Goal: Check status: Check status

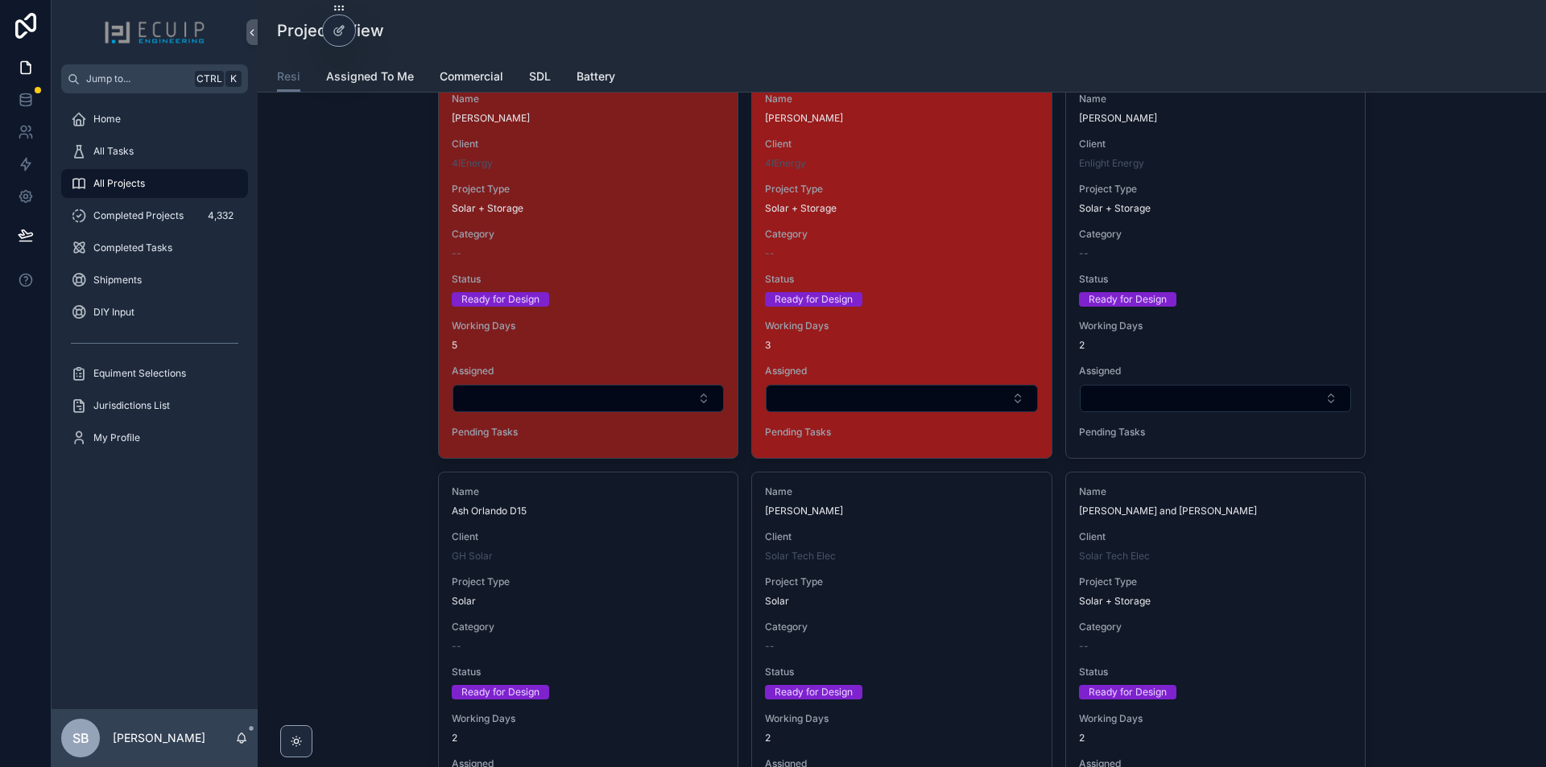
scroll to position [2818, 0]
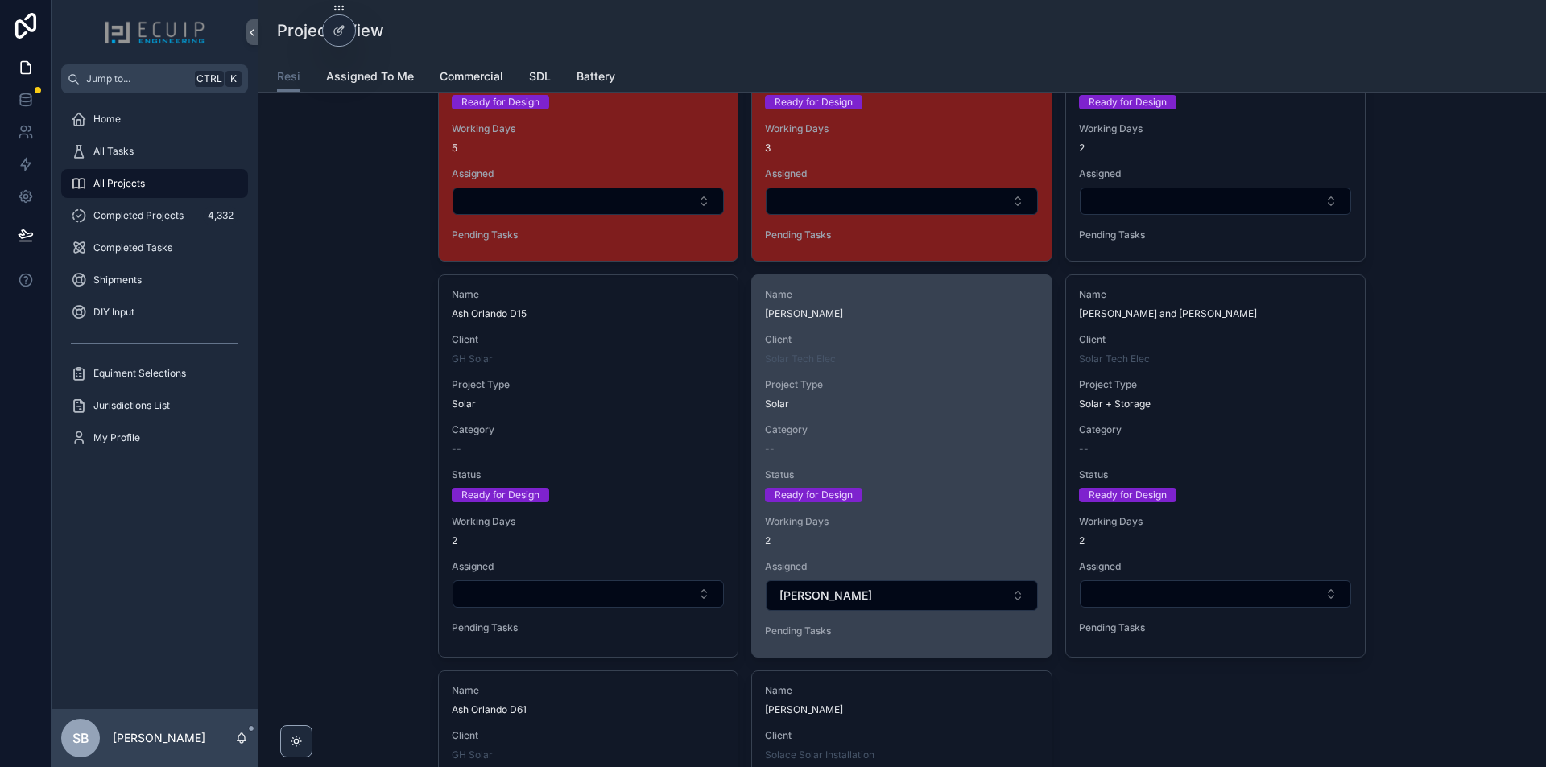
click at [989, 405] on div "Solar" at bounding box center [901, 404] width 273 height 13
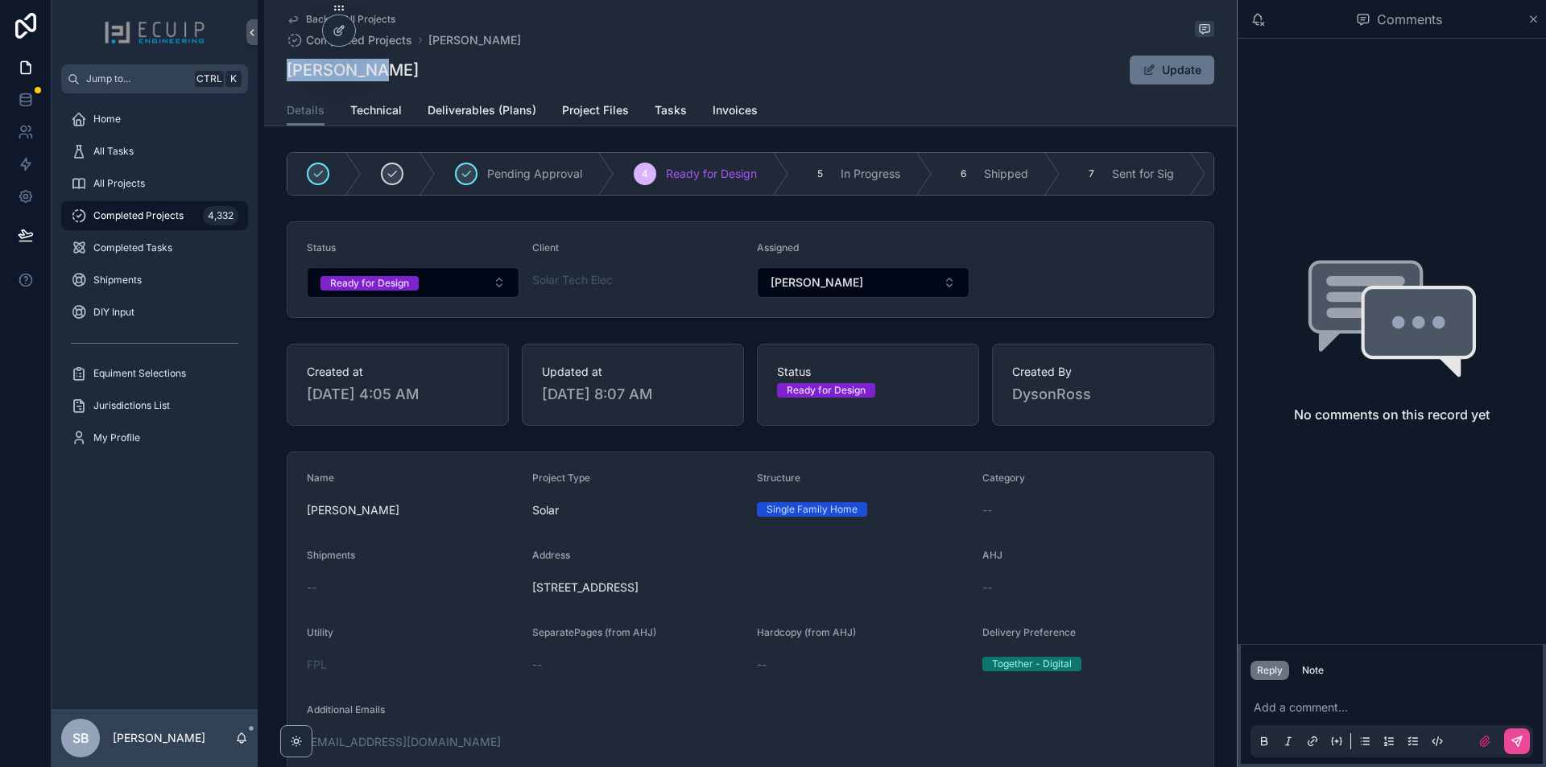
drag, startPoint x: 390, startPoint y: 73, endPoint x: 286, endPoint y: 85, distance: 105.3
click at [287, 85] on div "[PERSON_NAME] Update" at bounding box center [750, 70] width 927 height 31
copy h1 "[PERSON_NAME]"
click at [445, 289] on button "Ready for Design" at bounding box center [413, 282] width 213 height 31
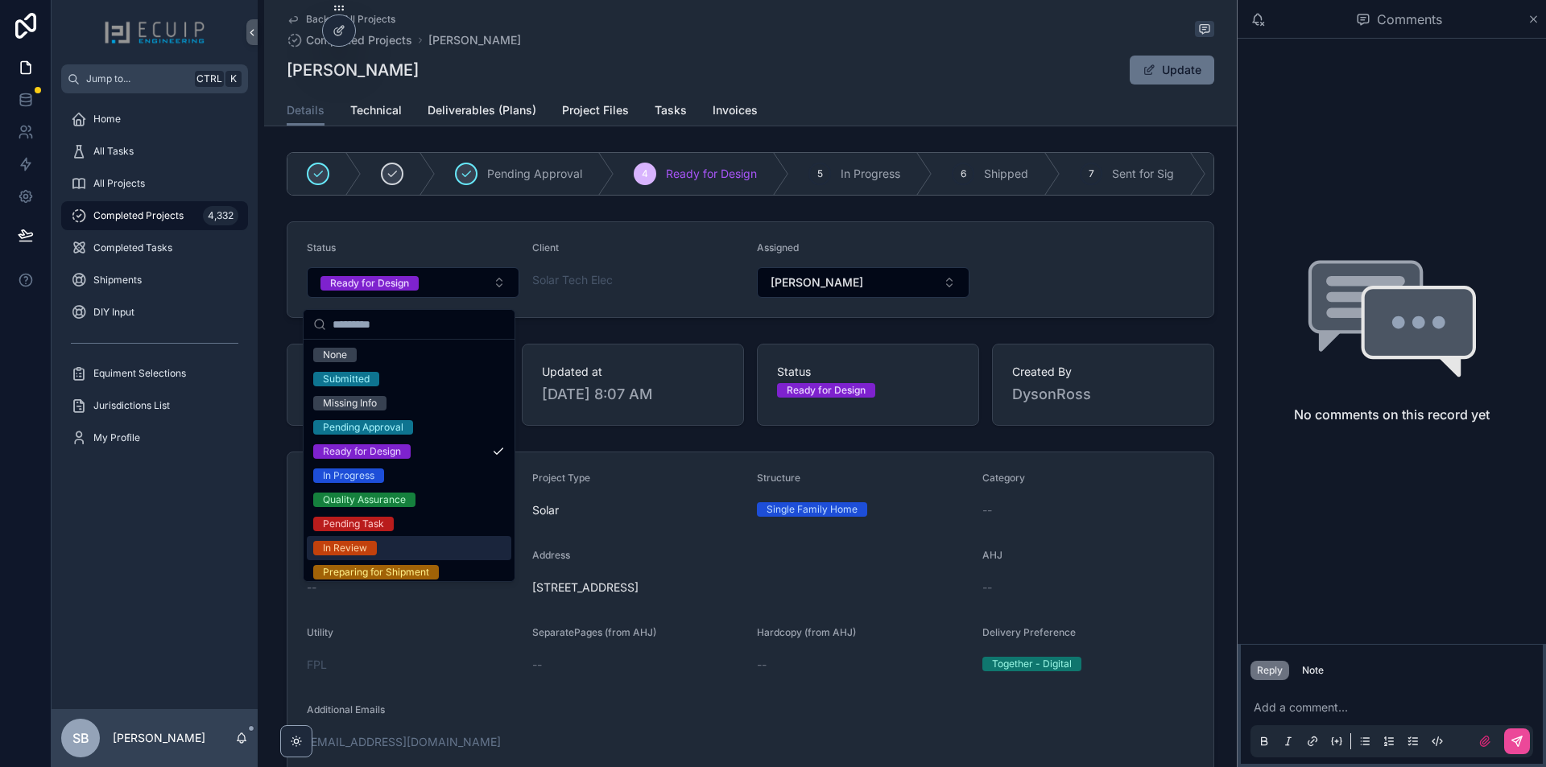
click at [394, 539] on div "In Review" at bounding box center [409, 548] width 204 height 24
